Goal: Task Accomplishment & Management: Manage account settings

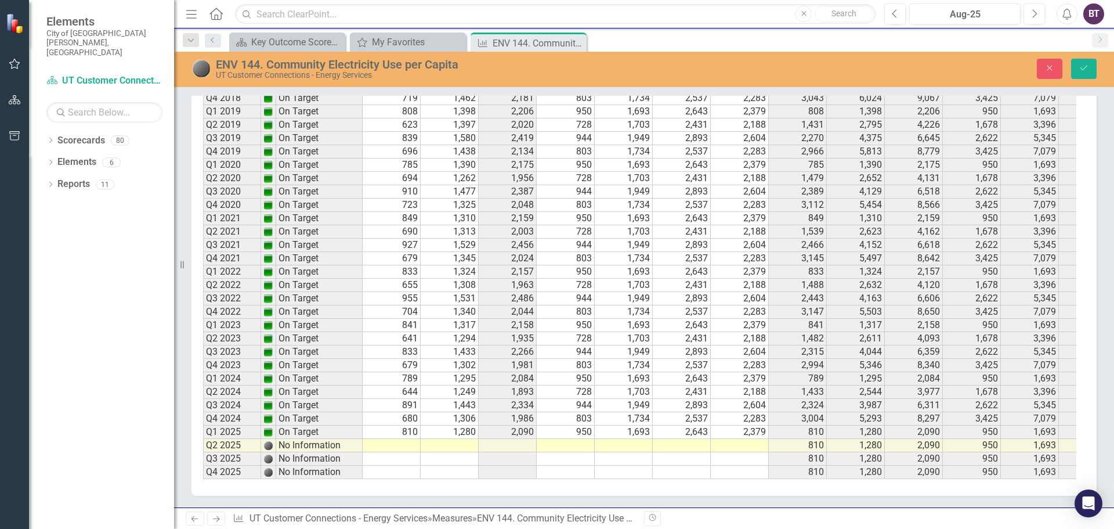
scroll to position [2141, 0]
click at [405, 439] on td at bounding box center [392, 445] width 58 height 13
click at [406, 425] on td "810" at bounding box center [392, 431] width 58 height 13
type textarea "817"
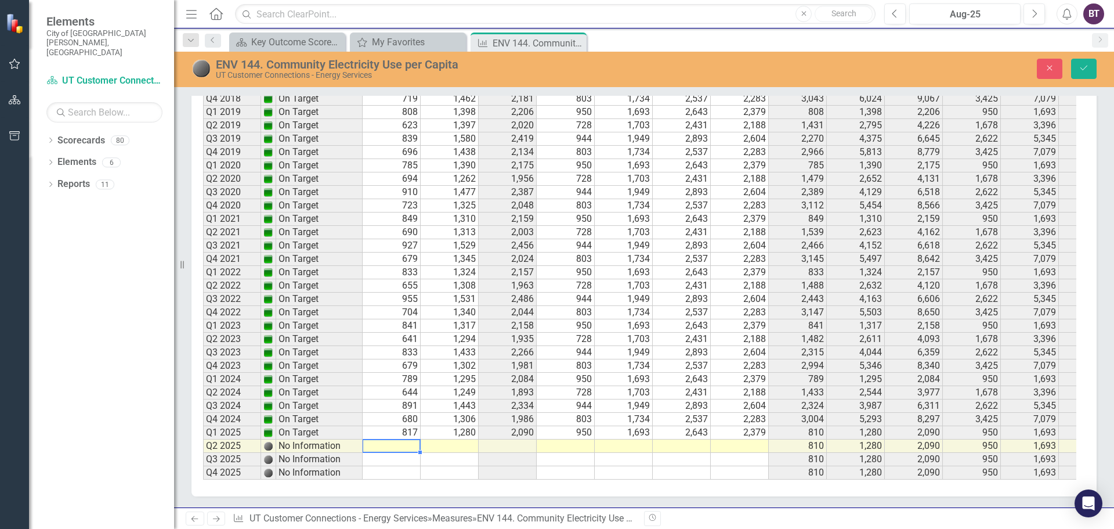
click at [467, 429] on td "1,280" at bounding box center [450, 432] width 58 height 13
type textarea "1289"
click at [393, 441] on td at bounding box center [392, 445] width 58 height 13
type textarea "631"
click at [452, 439] on td at bounding box center [450, 445] width 58 height 13
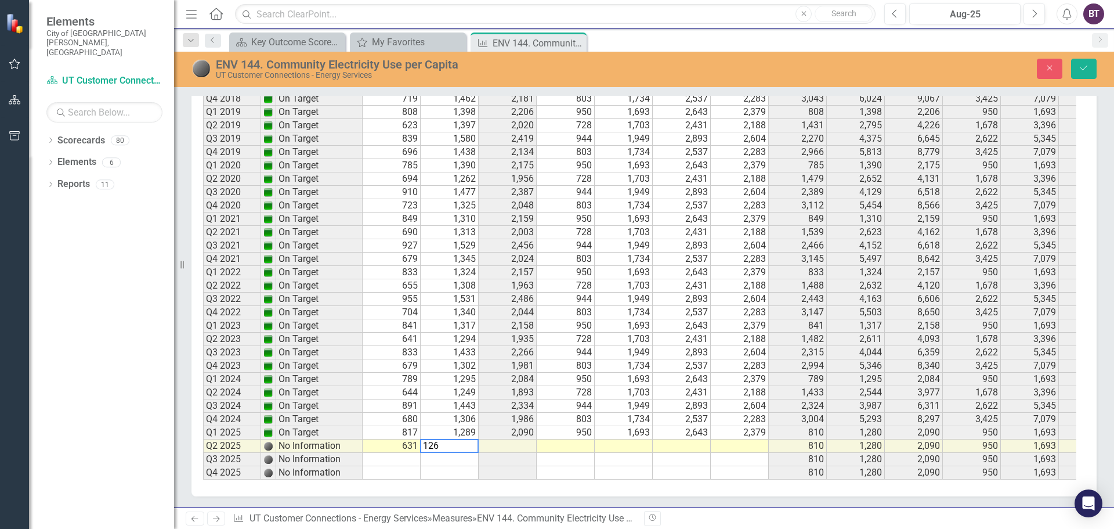
type textarea "1263"
click at [568, 439] on td at bounding box center [566, 445] width 58 height 13
type textarea "728"
type textarea "1703"
type textarea "2431"
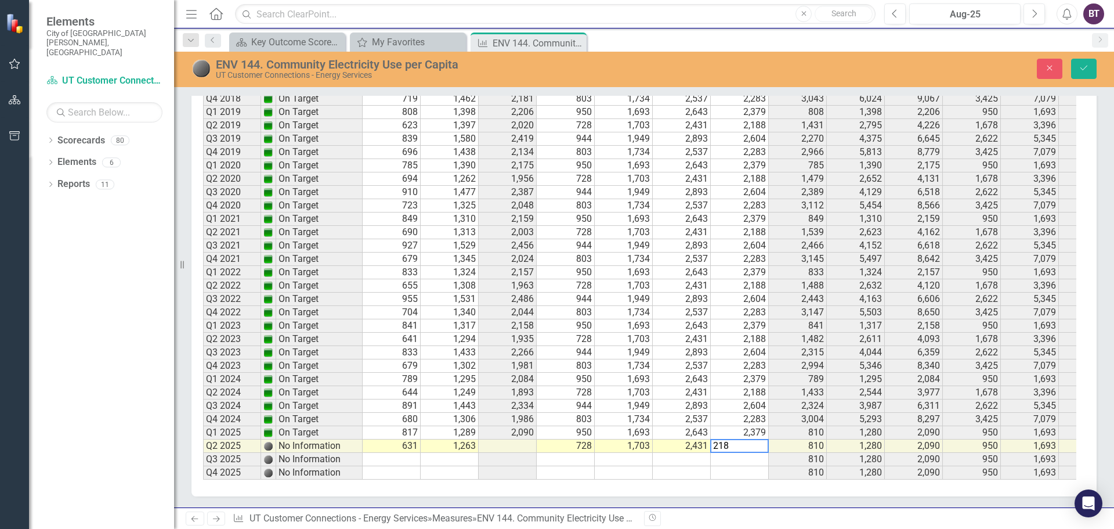
type textarea "2188"
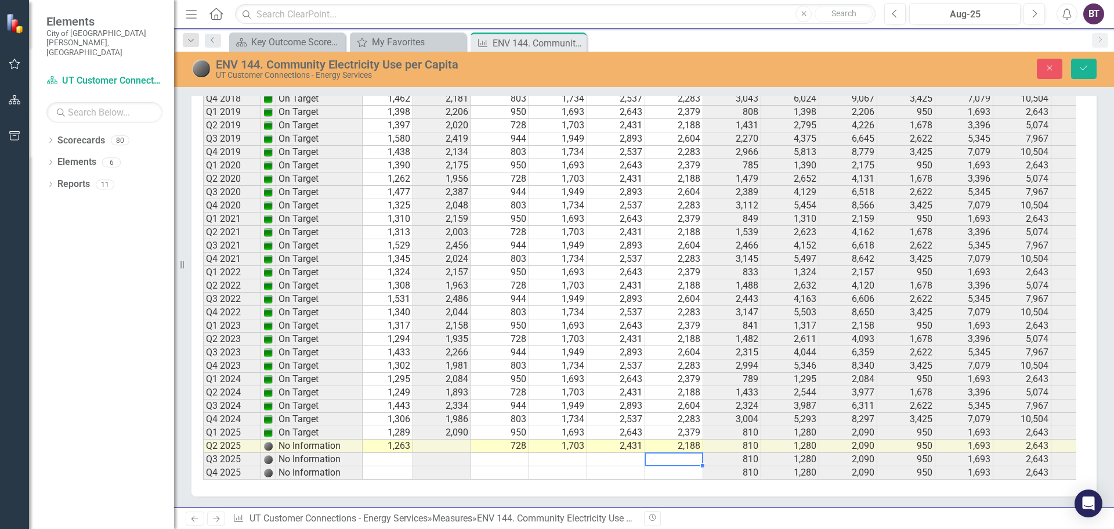
scroll to position [0, 0]
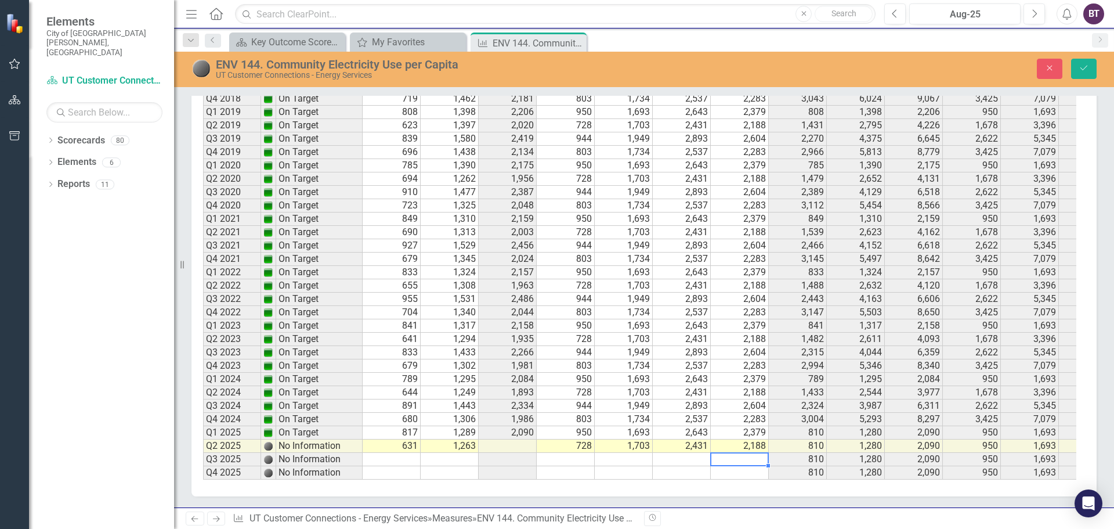
click at [814, 439] on td "810" at bounding box center [798, 445] width 58 height 13
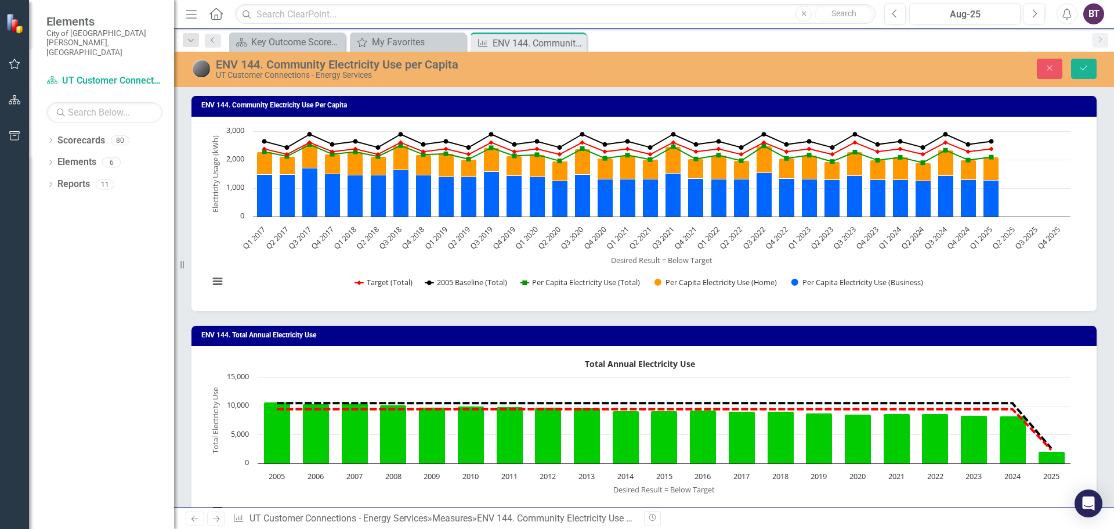
scroll to position [2149, 0]
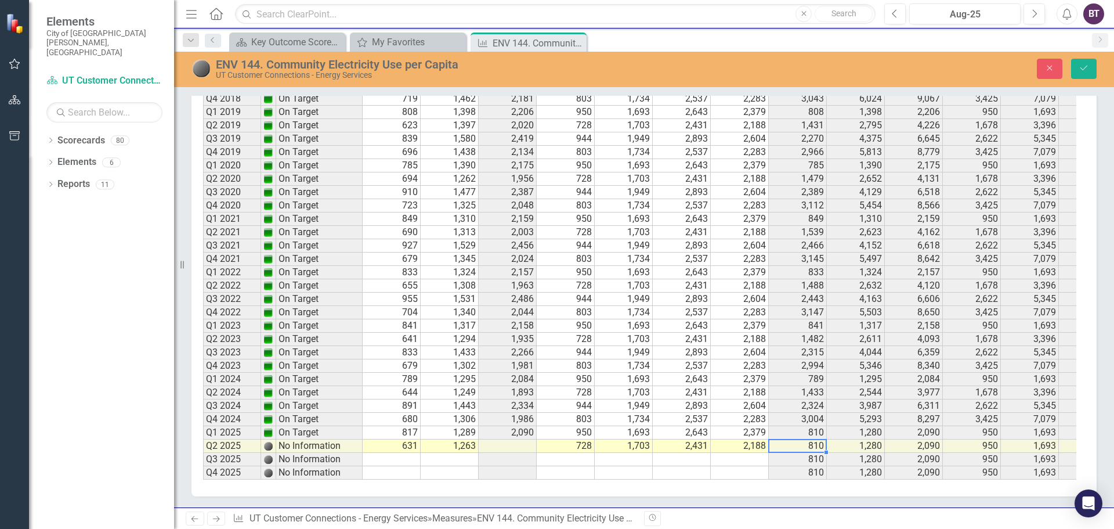
click at [861, 439] on td "1,280" at bounding box center [856, 445] width 58 height 13
click at [743, 439] on td "2,188" at bounding box center [740, 445] width 58 height 13
type textarea "2188"
click at [1092, 68] on button "Save" at bounding box center [1084, 69] width 26 height 20
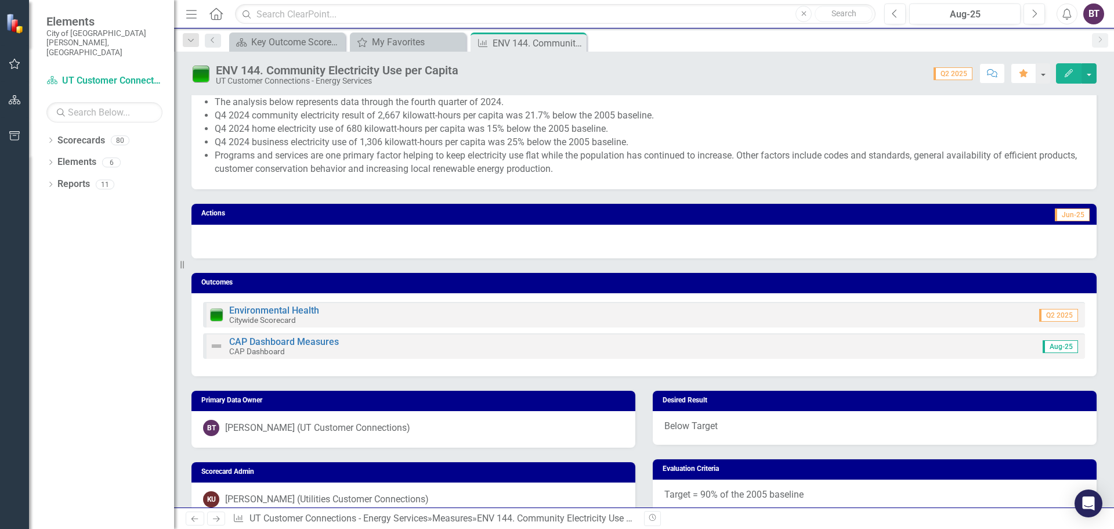
scroll to position [406, 0]
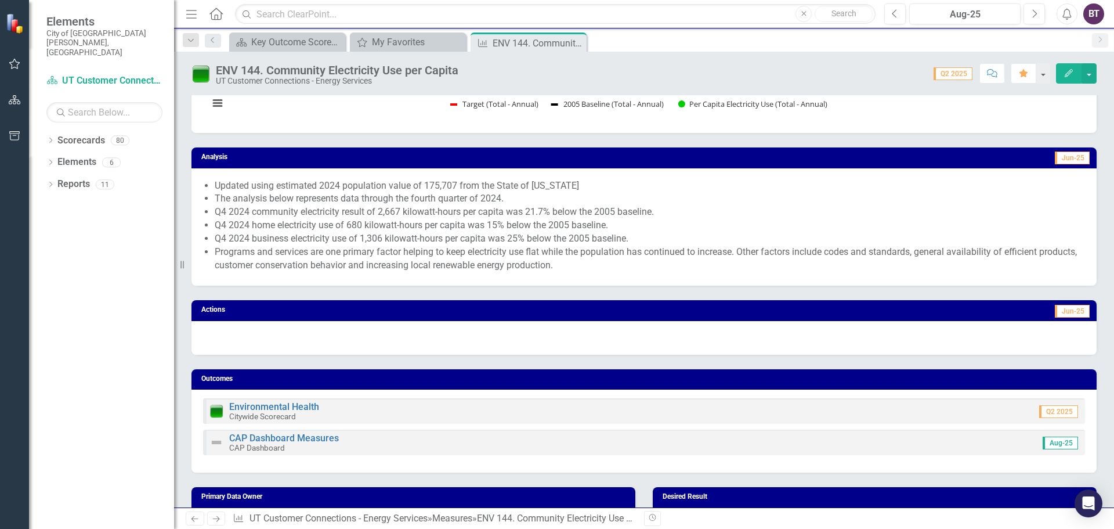
click at [262, 210] on li "Q4 2024 community electricity result of 2,667 kilowatt-hours per capita was 21.…" at bounding box center [650, 211] width 871 height 13
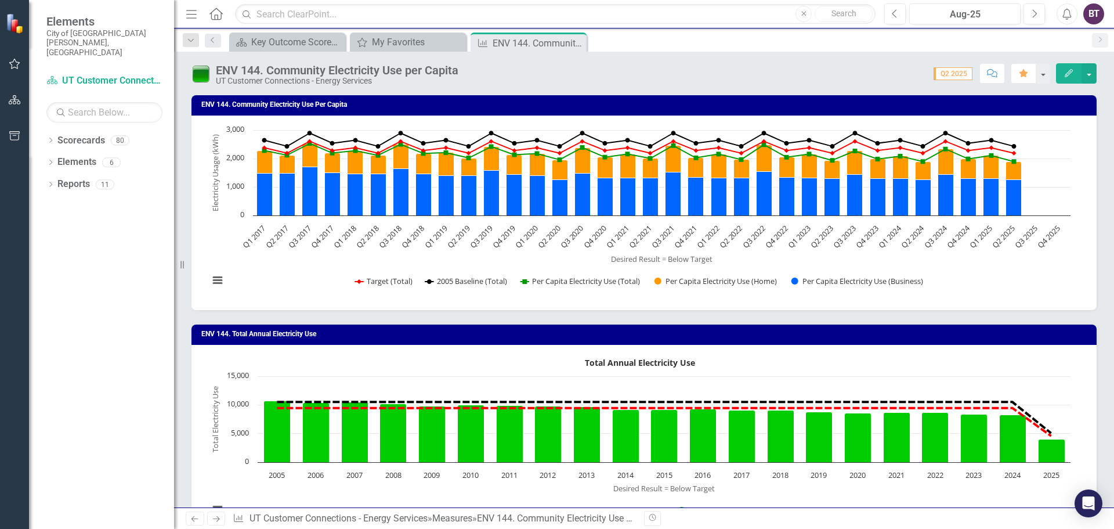
scroll to position [1965, 0]
